Goal: Use online tool/utility

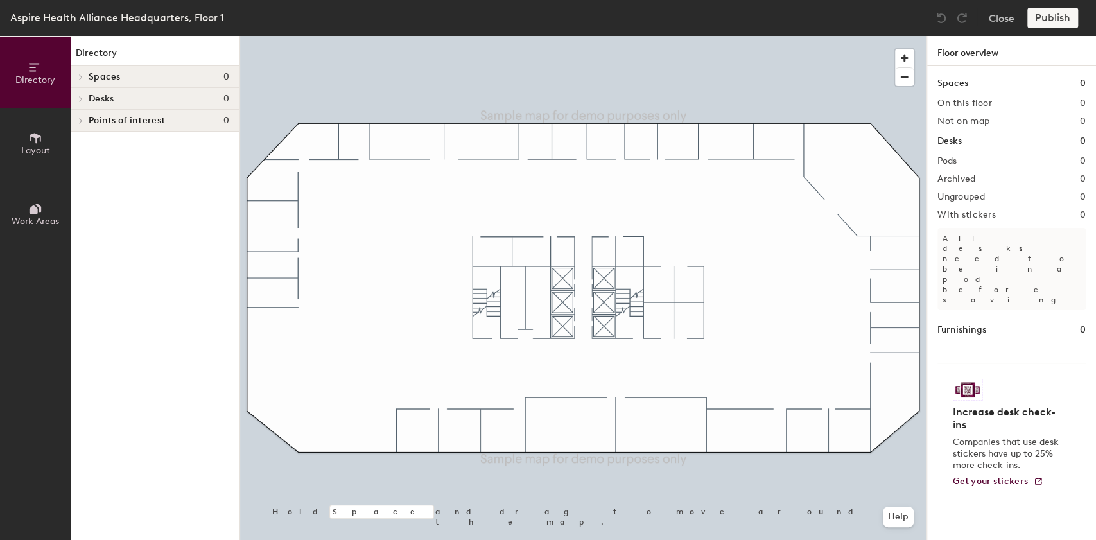
click at [35, 140] on icon at bounding box center [36, 138] width 12 height 10
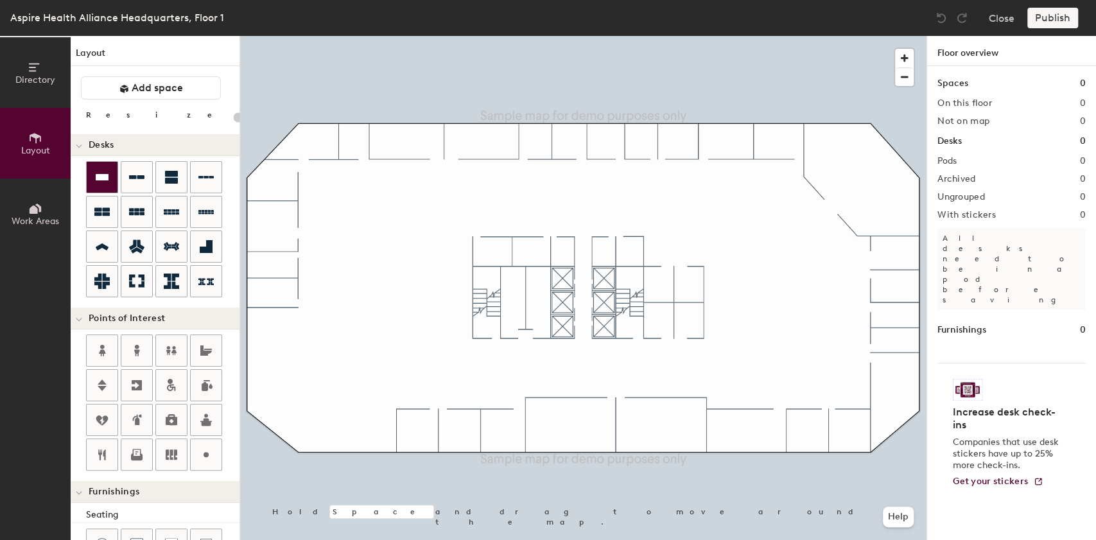
click at [104, 178] on icon at bounding box center [102, 177] width 13 height 6
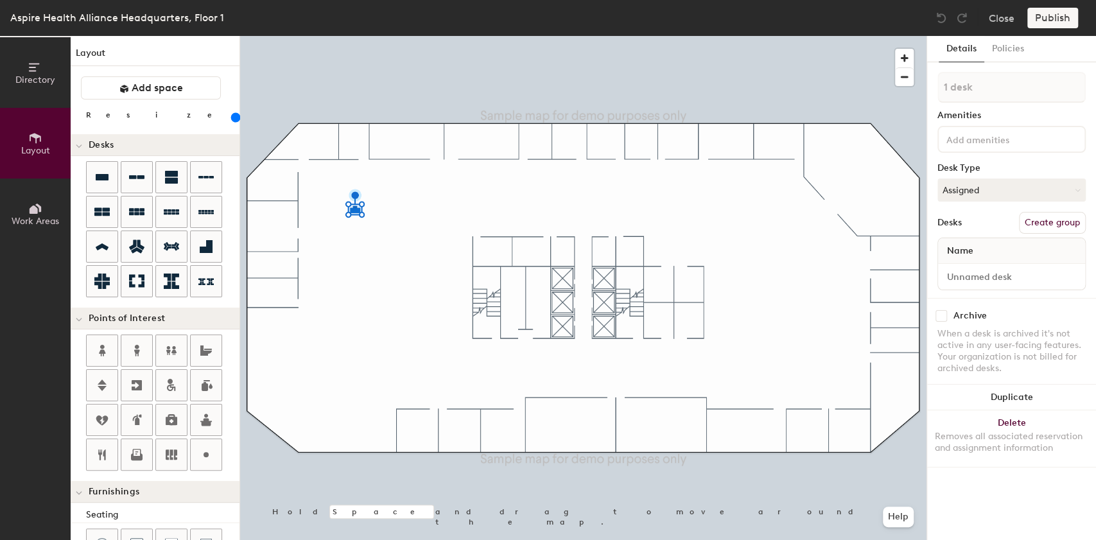
drag, startPoint x: 132, startPoint y: 113, endPoint x: 144, endPoint y: 112, distance: 11.6
click at [233, 112] on input "range" at bounding box center [233, 117] width 0 height 10
click at [137, 210] on icon at bounding box center [136, 211] width 15 height 7
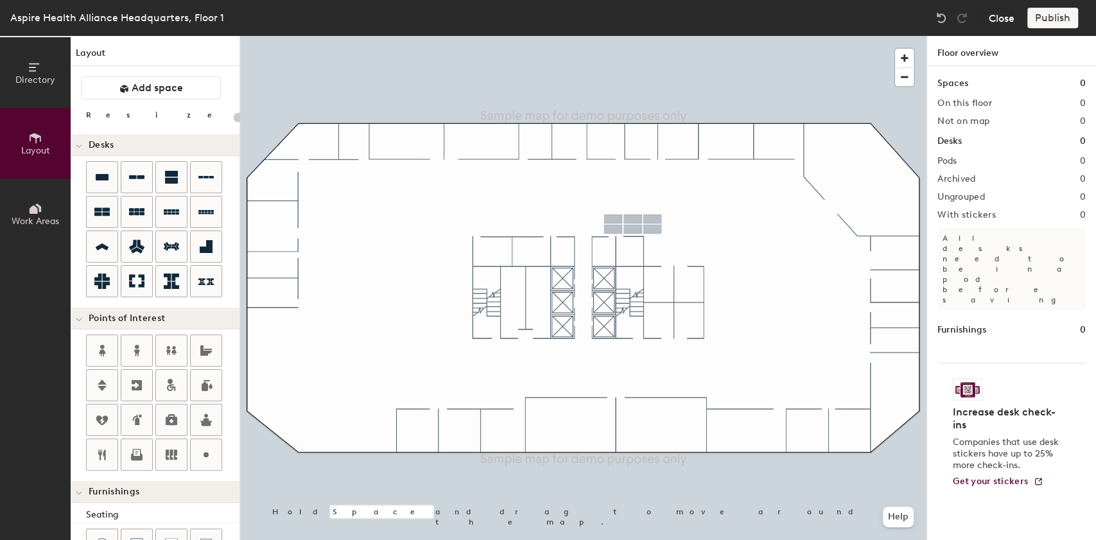
click at [996, 17] on button "Close" at bounding box center [1001, 18] width 26 height 21
type input "20"
